Goal: Check status: Check status

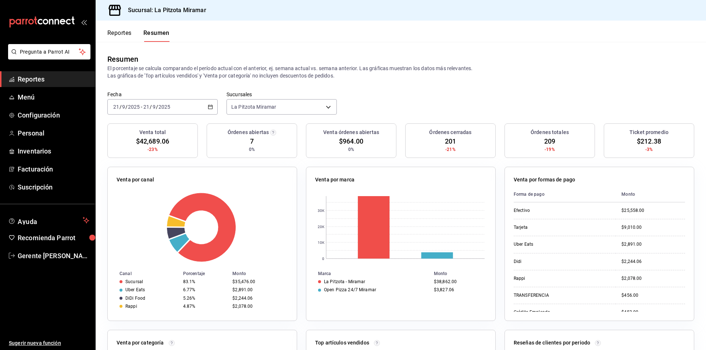
click at [207, 105] on div "[DATE] [DATE] - [DATE] [DATE]" at bounding box center [162, 106] width 110 height 15
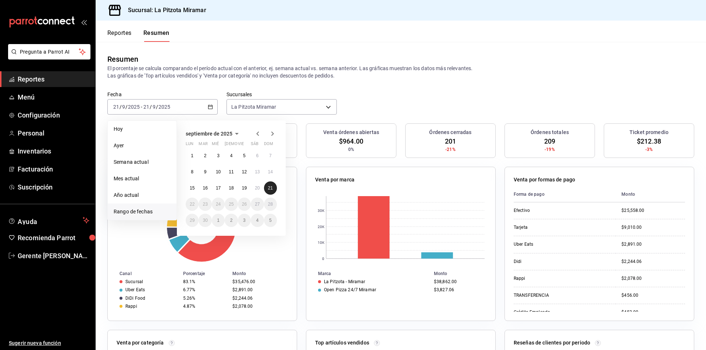
click at [271, 188] on abbr "21" at bounding box center [270, 188] width 5 height 5
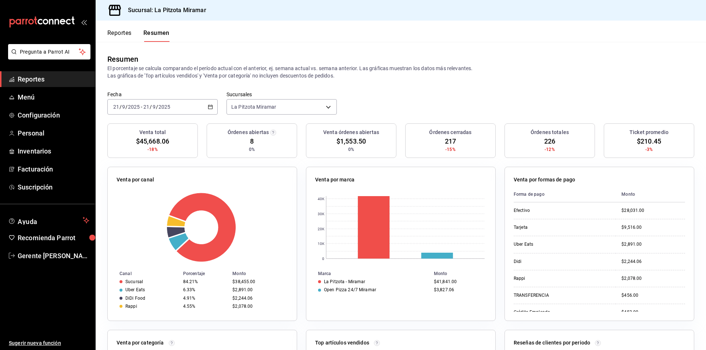
click at [213, 103] on div "[DATE] [DATE] - [DATE] [DATE]" at bounding box center [162, 106] width 110 height 15
drag, startPoint x: 465, startPoint y: 108, endPoint x: 478, endPoint y: 101, distance: 14.6
click at [467, 106] on div "Fecha [DATE] [DATE] - [DATE] [DATE] Sucursales La Pitzota Miramar [object Objec…" at bounding box center [401, 107] width 610 height 32
click at [204, 109] on div "[DATE] [DATE] - [DATE] [DATE]" at bounding box center [162, 106] width 110 height 15
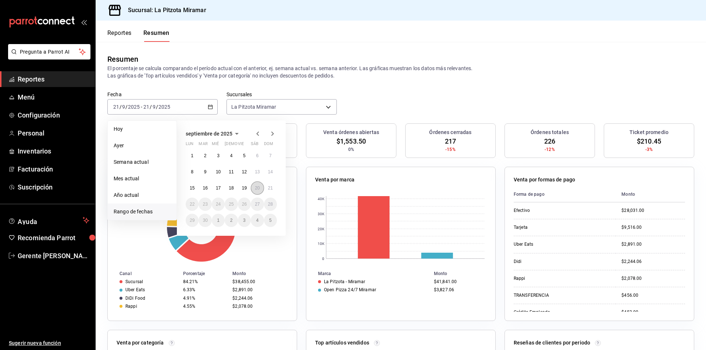
click at [258, 194] on button "20" at bounding box center [257, 188] width 13 height 13
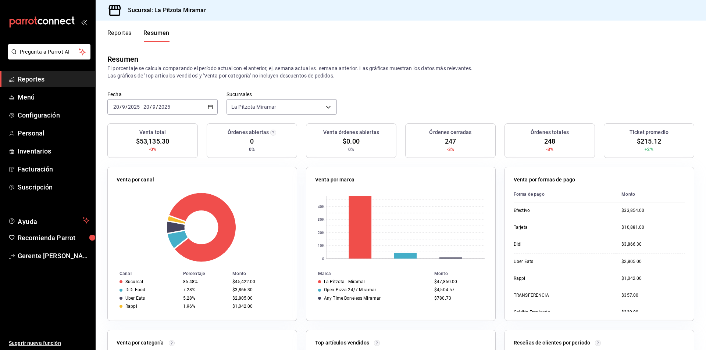
click at [127, 43] on div "Reportes Resumen Resumen El porcentaje se calcula comparando el período actual …" at bounding box center [401, 186] width 610 height 330
drag, startPoint x: 103, startPoint y: 22, endPoint x: 103, endPoint y: 17, distance: 4.8
click at [103, 21] on div "Reportes Resumen" at bounding box center [133, 31] width 74 height 21
click at [129, 24] on div "Reportes Resumen" at bounding box center [133, 31] width 74 height 21
click at [128, 36] on button "Reportes" at bounding box center [119, 35] width 24 height 13
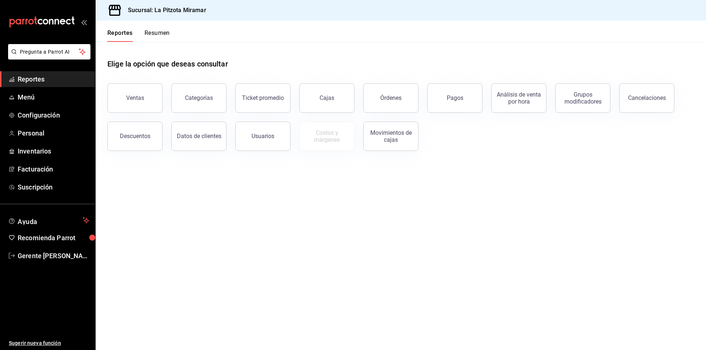
click at [154, 106] on button "Ventas" at bounding box center [134, 97] width 55 height 29
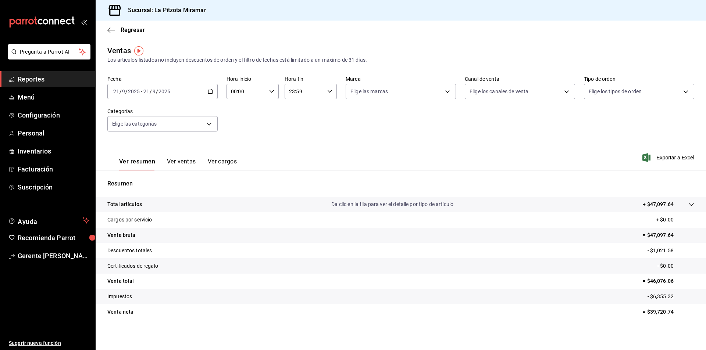
click at [212, 90] on div "[DATE] [DATE] - [DATE] [DATE]" at bounding box center [162, 91] width 110 height 15
drag, startPoint x: 144, startPoint y: 182, endPoint x: 143, endPoint y: 178, distance: 3.7
click at [143, 178] on span "Rango de fechas" at bounding box center [142, 180] width 57 height 8
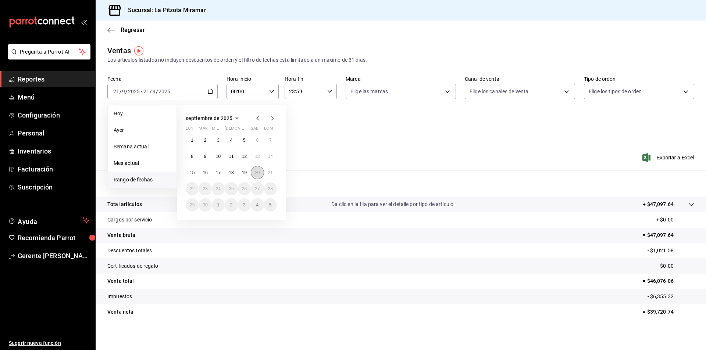
click at [254, 171] on button "20" at bounding box center [257, 172] width 13 height 13
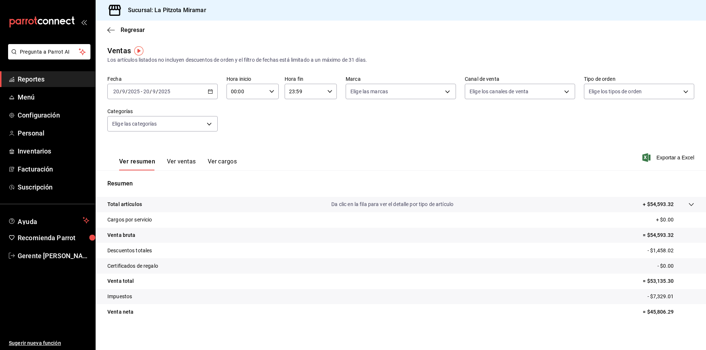
click at [190, 159] on button "Ver ventas" at bounding box center [181, 164] width 29 height 13
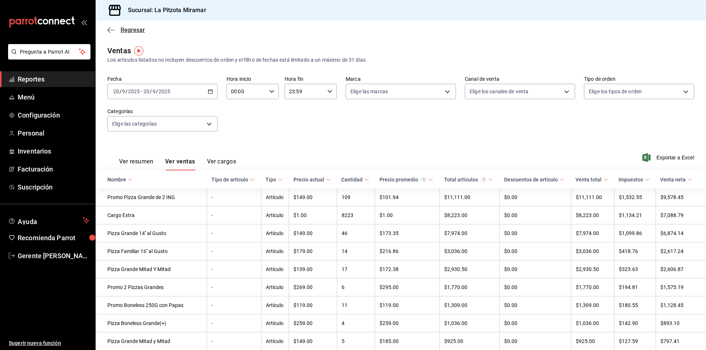
click at [115, 31] on span "Regresar" at bounding box center [126, 29] width 38 height 7
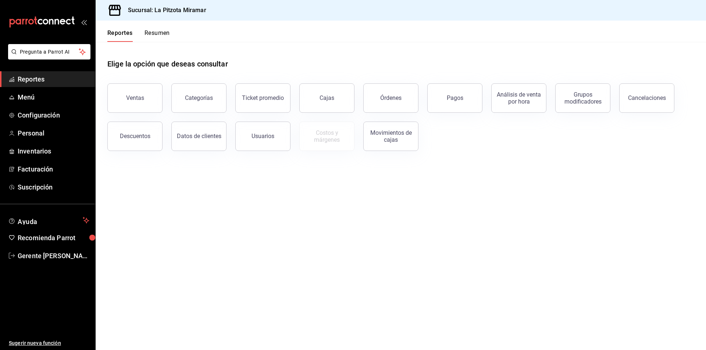
click at [149, 36] on button "Resumen" at bounding box center [156, 35] width 25 height 13
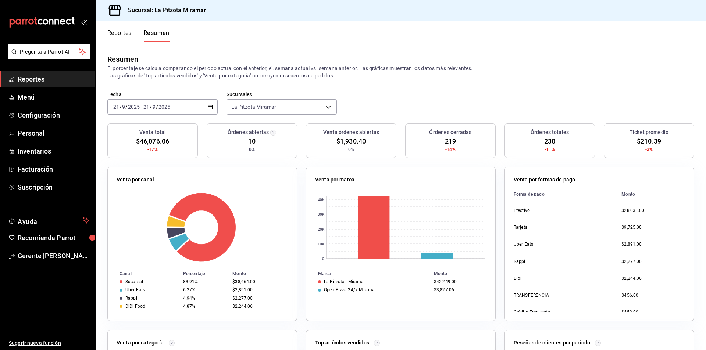
drag, startPoint x: 149, startPoint y: 36, endPoint x: 363, endPoint y: 64, distance: 215.8
click at [364, 67] on p "El porcentaje se calcula comparando el período actual con el anterior, ej. sema…" at bounding box center [400, 72] width 587 height 15
click at [206, 104] on div "[DATE] [DATE] - [DATE] [DATE]" at bounding box center [162, 106] width 110 height 15
click at [165, 217] on li "Rango de fechas" at bounding box center [142, 212] width 69 height 17
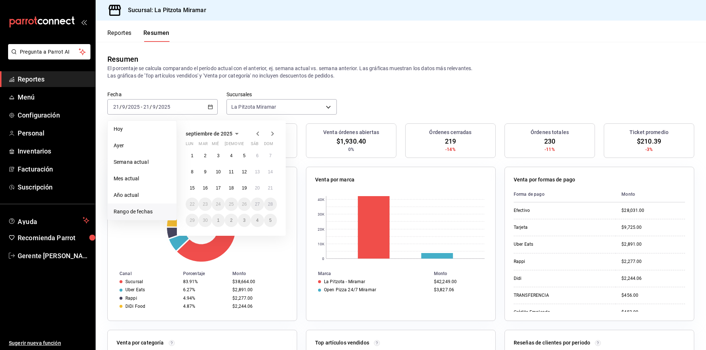
click at [115, 85] on div "Resumen El porcentaje se calcula comparando el período actual con el anterior, …" at bounding box center [401, 66] width 610 height 49
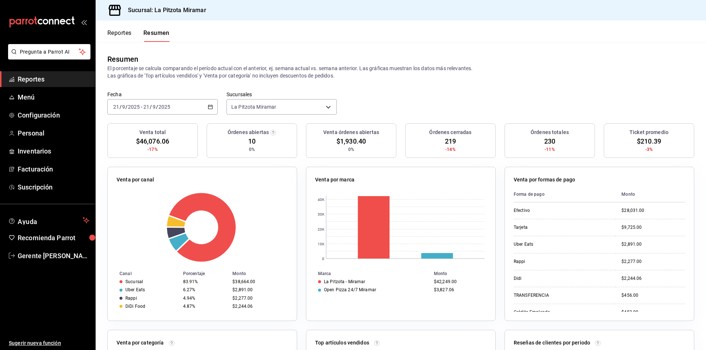
click at [208, 106] on icon "button" at bounding box center [210, 106] width 5 height 5
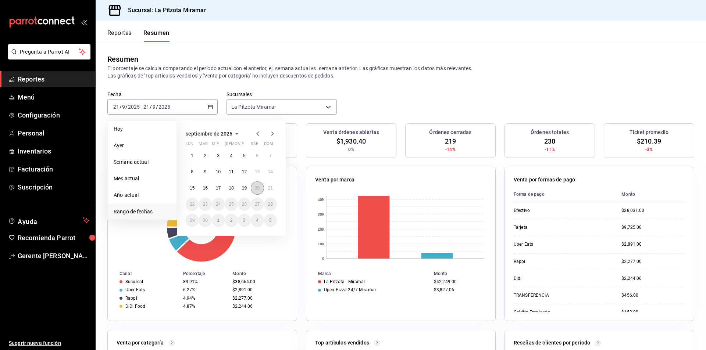
click at [257, 189] on abbr "20" at bounding box center [257, 188] width 5 height 5
